Goal: Task Accomplishment & Management: Use online tool/utility

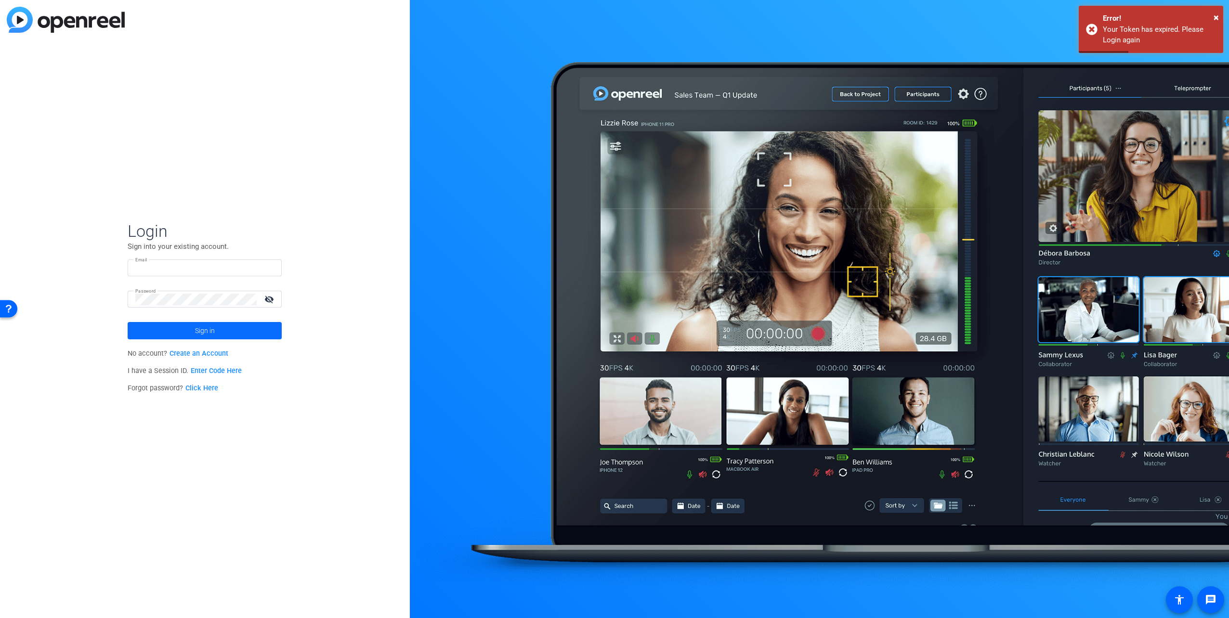
type input "[PERSON_NAME][EMAIL_ADDRESS][PERSON_NAME][DOMAIN_NAME]"
click at [216, 325] on span at bounding box center [205, 330] width 154 height 23
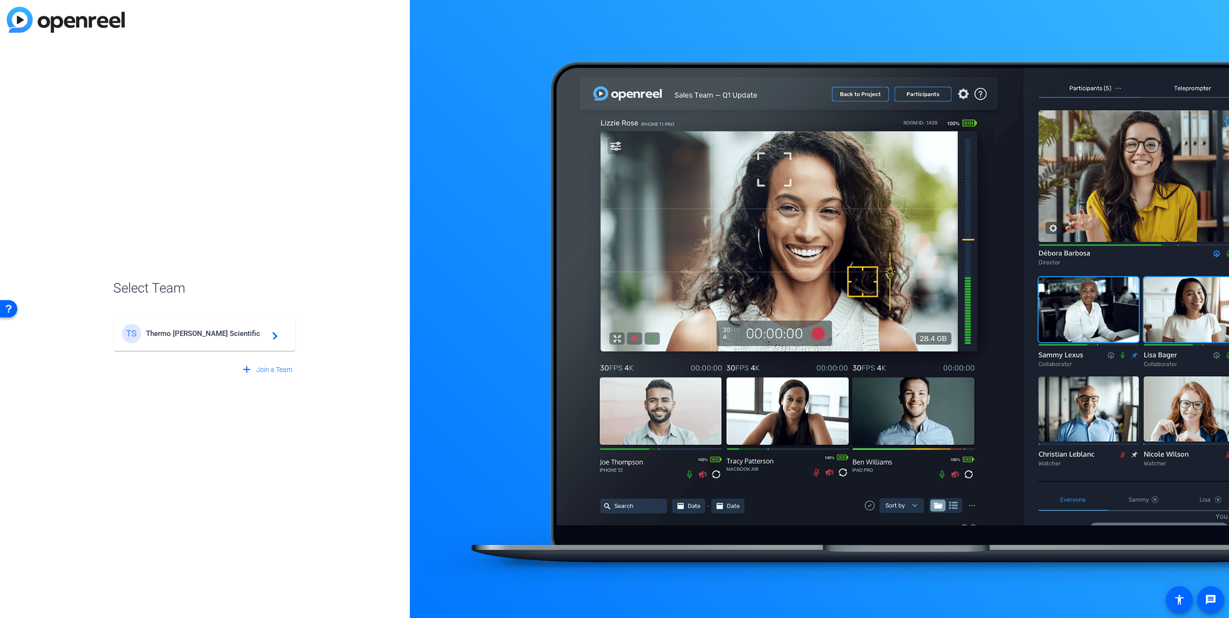
click at [191, 333] on span "Thermo [PERSON_NAME] Scientific" at bounding box center [206, 333] width 120 height 9
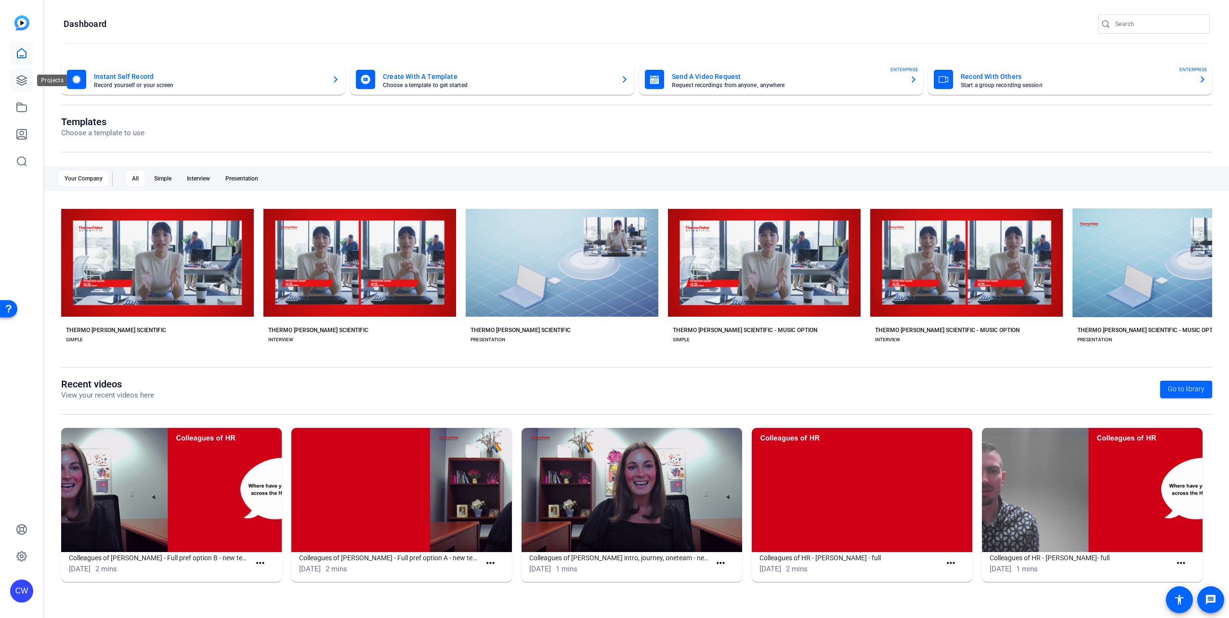
click at [17, 84] on icon at bounding box center [22, 81] width 12 height 12
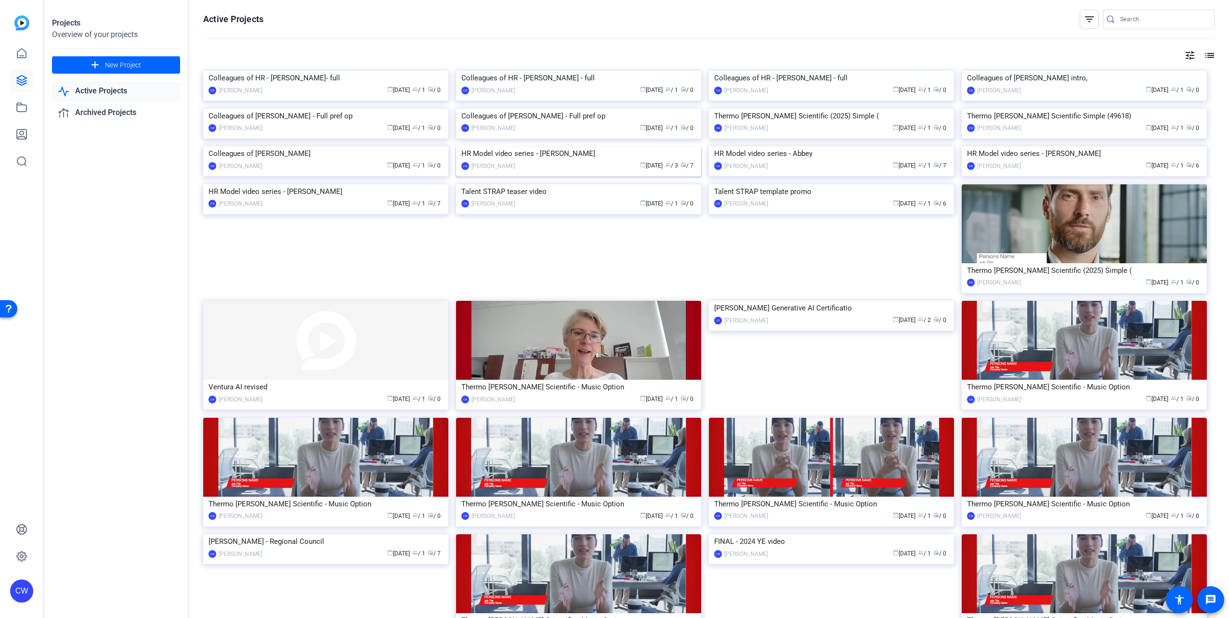
click at [534, 161] on div "HR Model video series - [PERSON_NAME]" at bounding box center [578, 153] width 235 height 14
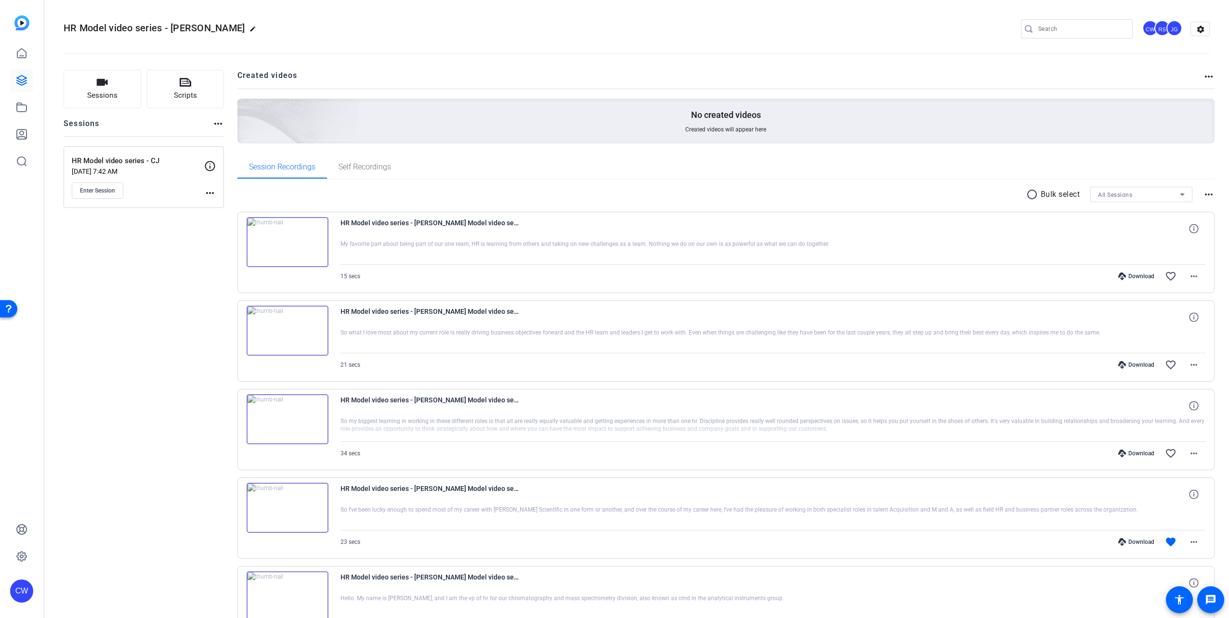
click at [211, 195] on mat-icon "more_horiz" at bounding box center [210, 193] width 12 height 12
click at [97, 189] on div at bounding box center [614, 309] width 1229 height 618
click at [98, 193] on span "Enter Session" at bounding box center [97, 191] width 35 height 8
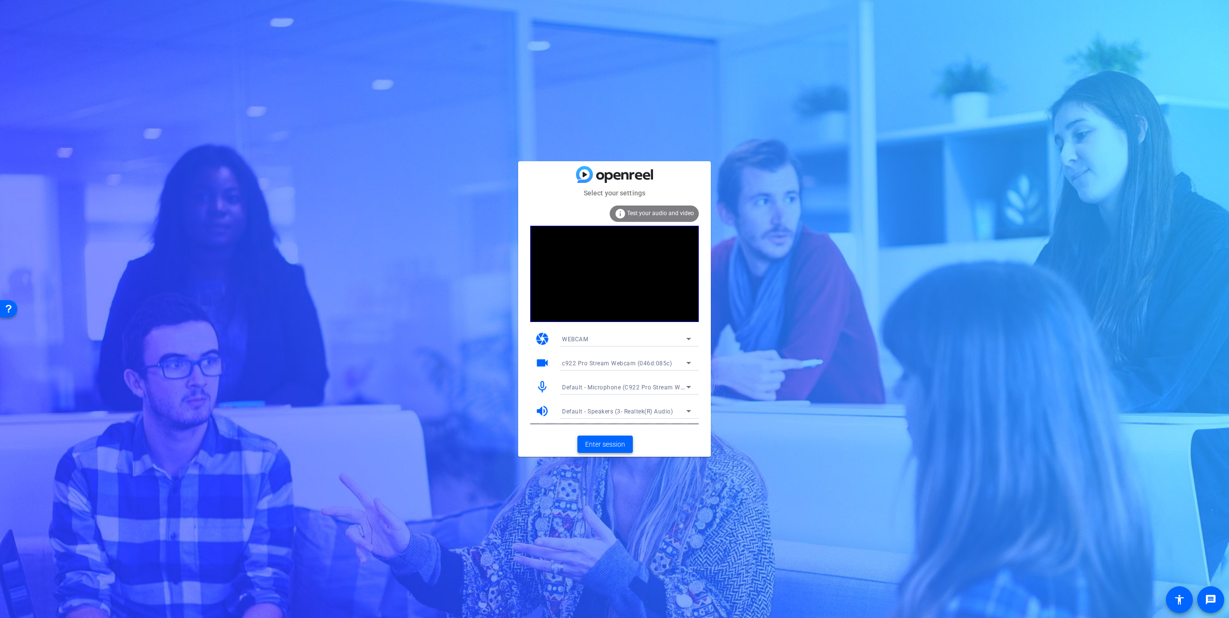
click at [609, 444] on span "Enter session" at bounding box center [605, 445] width 40 height 10
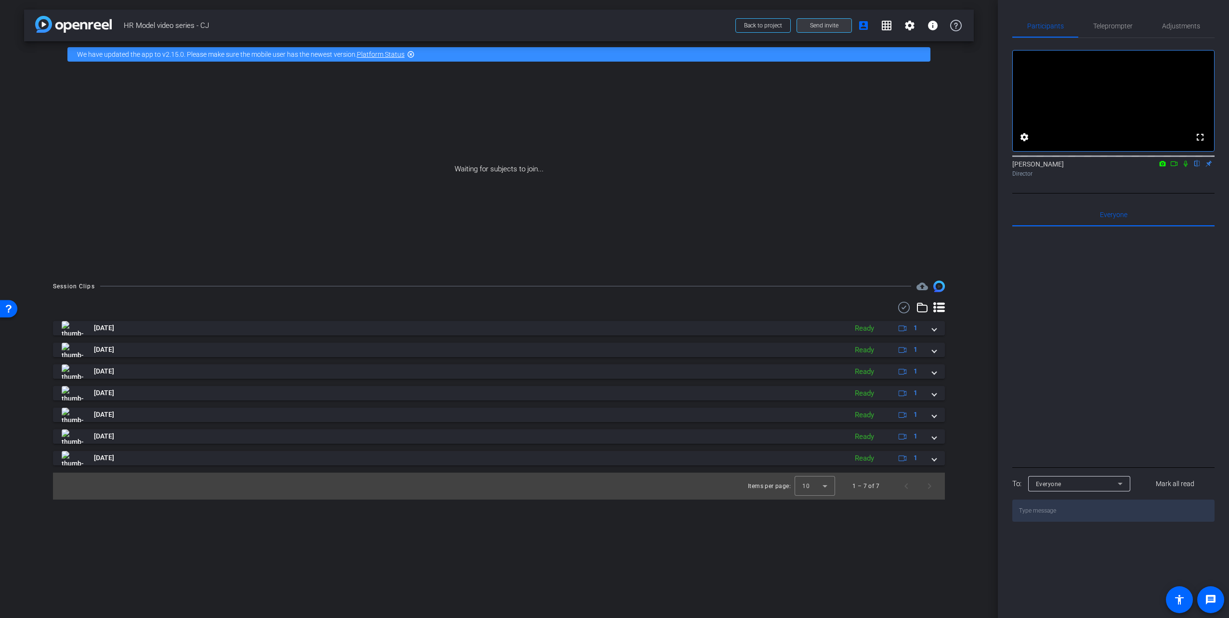
click at [830, 30] on span at bounding box center [824, 25] width 54 height 23
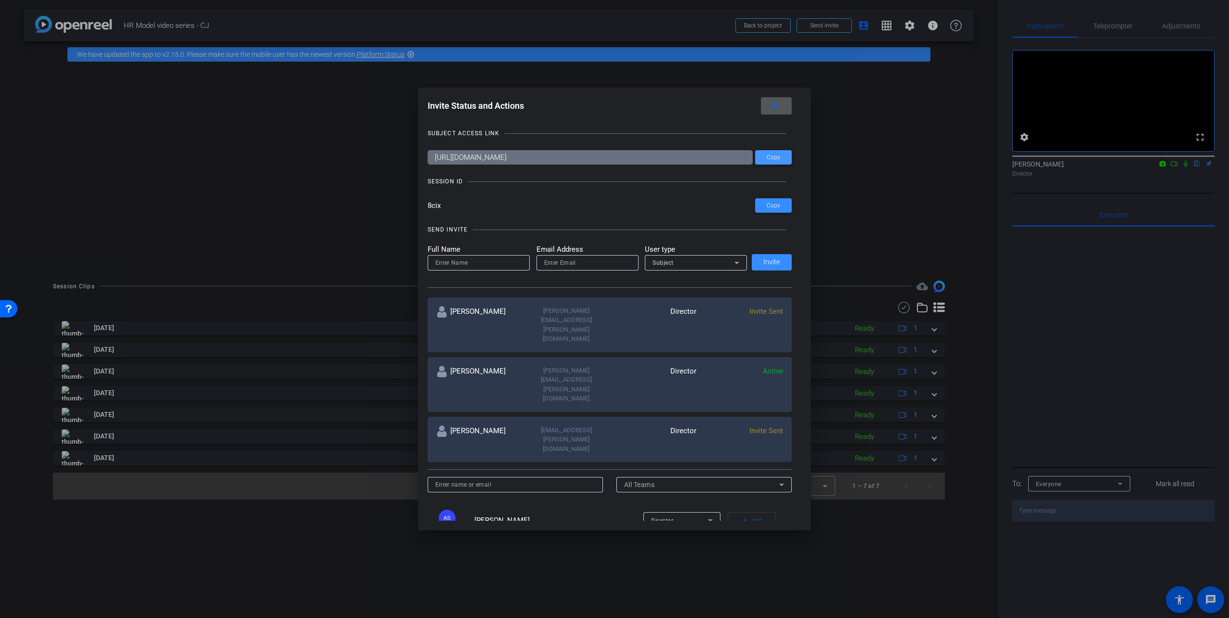
click at [771, 160] on span "Copy" at bounding box center [773, 157] width 13 height 7
click at [295, 241] on div at bounding box center [614, 309] width 1229 height 618
